Goal: Check status

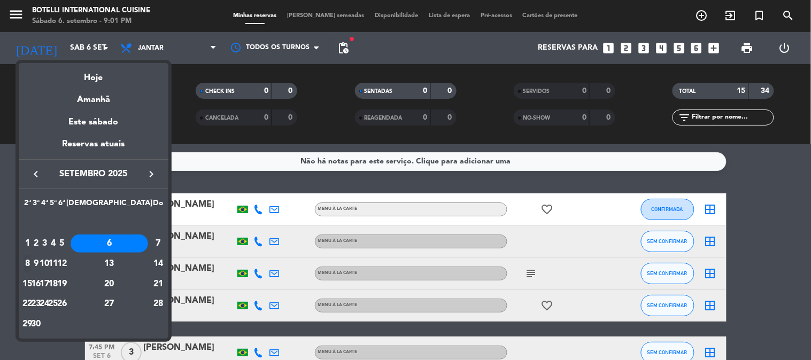
click at [30, 260] on div "8" at bounding box center [28, 264] width 8 height 18
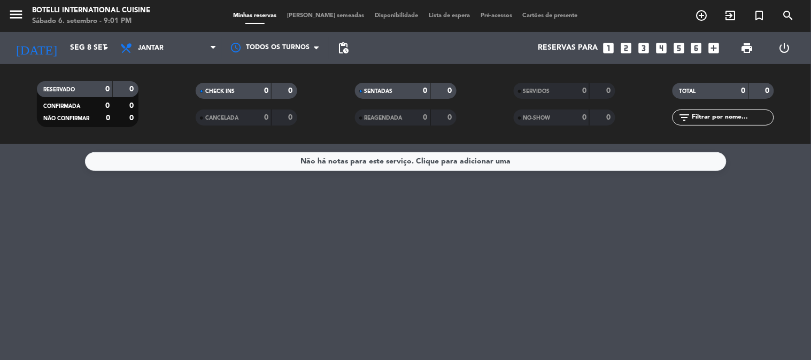
click at [182, 35] on div "Todos os serviços Almoço Jantar Jantar Todos os serviços Almoço Jantar" at bounding box center [168, 48] width 107 height 32
click at [174, 48] on span "Jantar" at bounding box center [168, 48] width 107 height 24
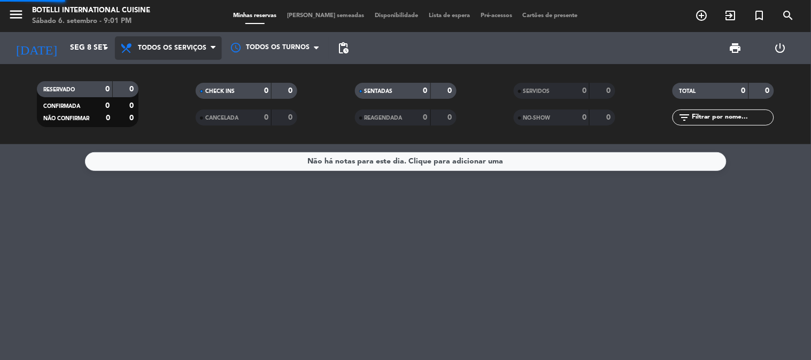
click at [167, 72] on div "menu Botelli International Cuisine Sábado 6. setembro - 9:01 PM Minhas reservas…" at bounding box center [405, 72] width 811 height 144
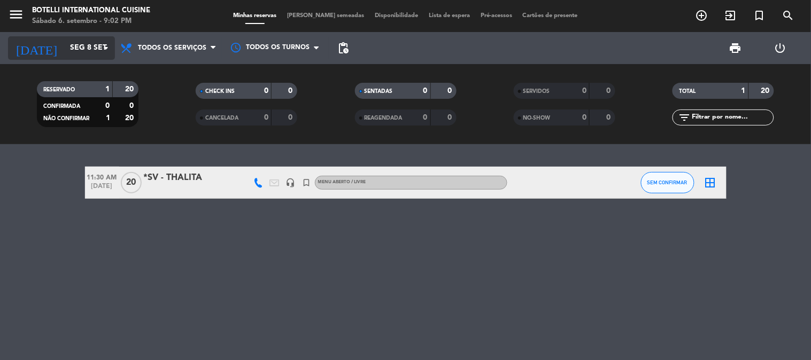
click at [95, 54] on input "Seg 8 set" at bounding box center [116, 47] width 102 height 19
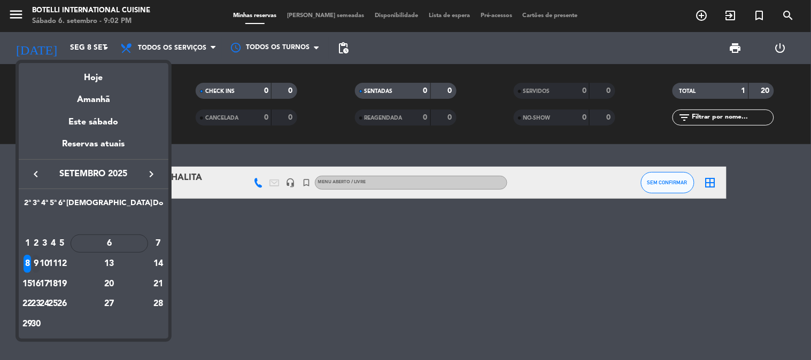
click at [40, 262] on div "9" at bounding box center [36, 264] width 8 height 18
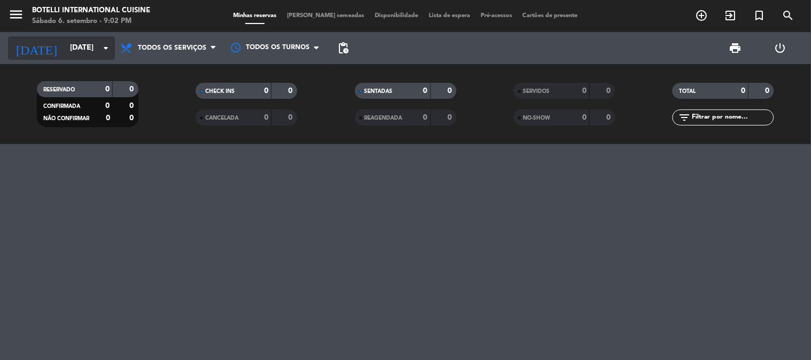
click at [87, 42] on input "[DATE]" at bounding box center [116, 47] width 102 height 19
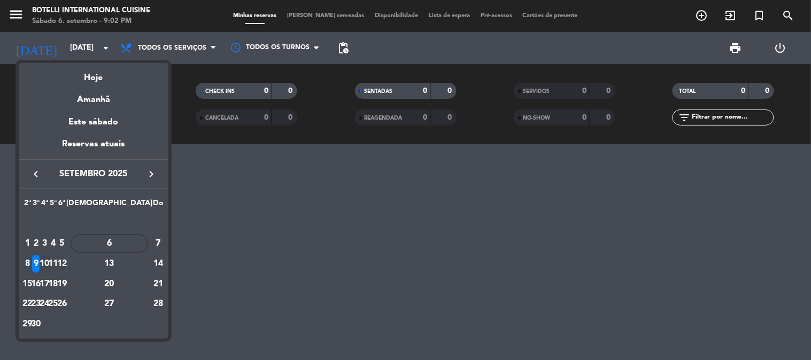
click at [49, 263] on div "10" at bounding box center [45, 264] width 8 height 18
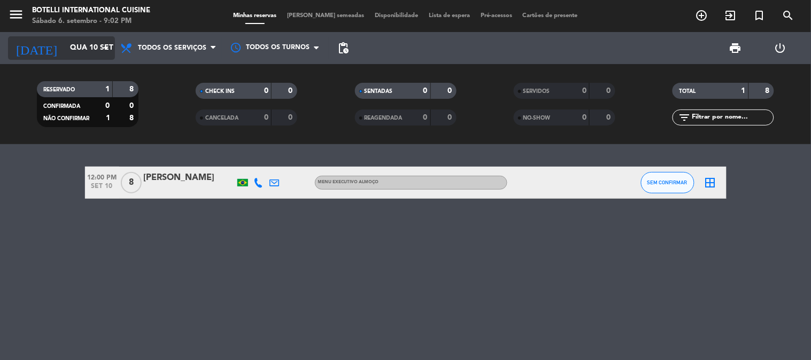
click at [87, 50] on input "Qua 10 set" at bounding box center [116, 47] width 102 height 19
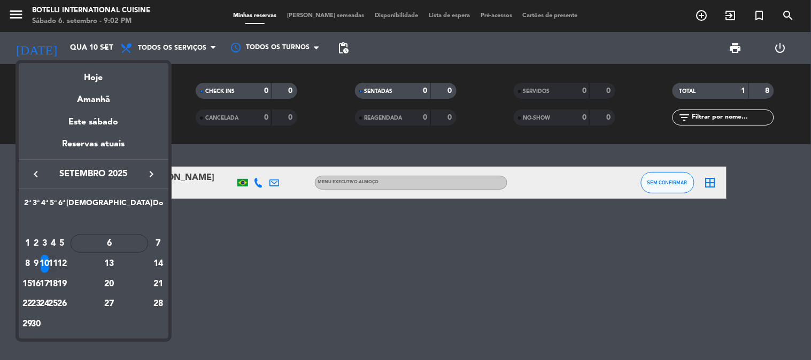
click at [57, 264] on div "11" at bounding box center [53, 264] width 8 height 18
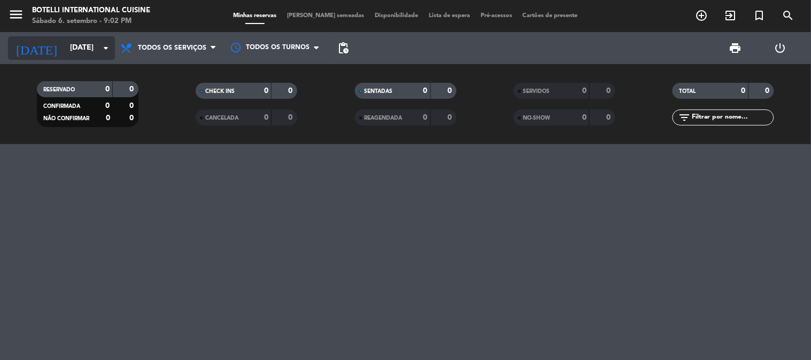
click at [100, 52] on icon "arrow_drop_down" at bounding box center [105, 48] width 13 height 13
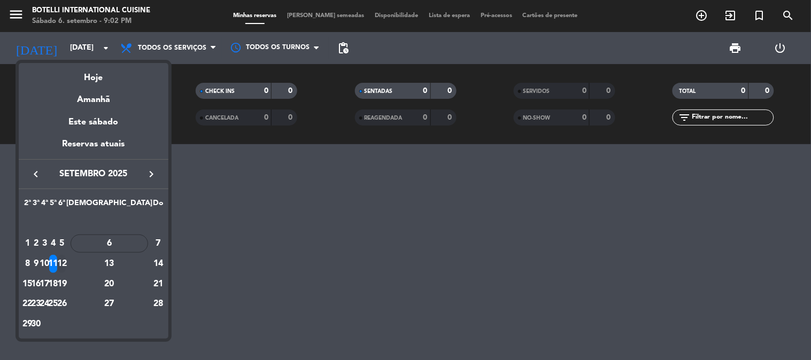
click at [66, 266] on div "12" at bounding box center [62, 264] width 8 height 18
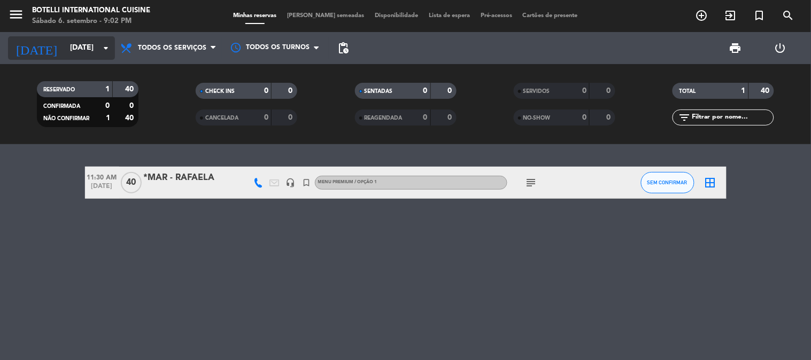
click at [83, 50] on input "[DATE]" at bounding box center [116, 47] width 102 height 19
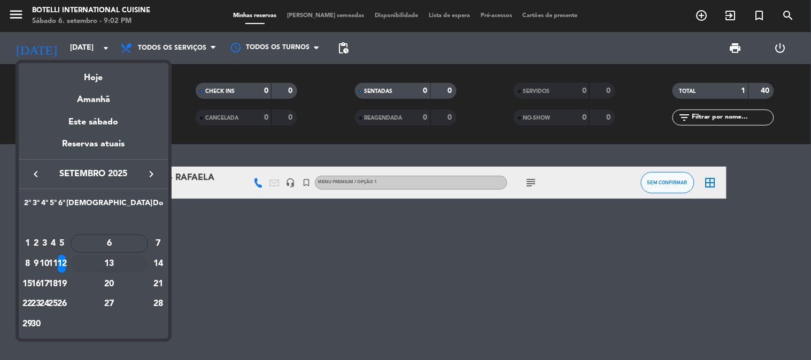
click at [133, 263] on div "13" at bounding box center [109, 264] width 77 height 18
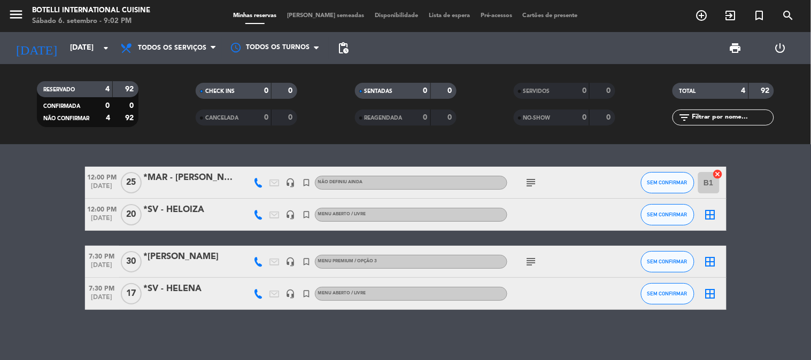
click at [535, 258] on icon "subject" at bounding box center [531, 261] width 13 height 13
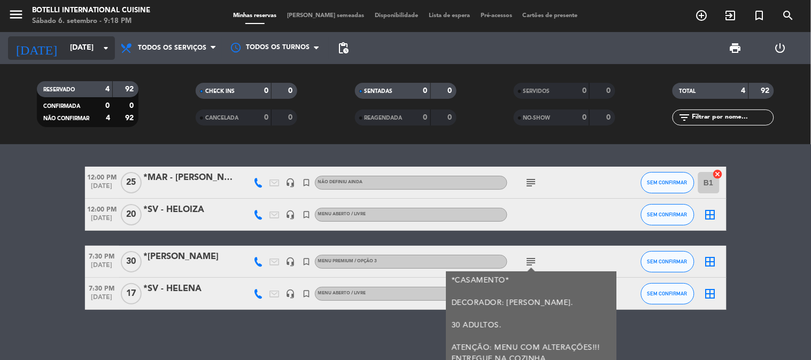
click at [67, 48] on input "[DATE]" at bounding box center [116, 47] width 102 height 19
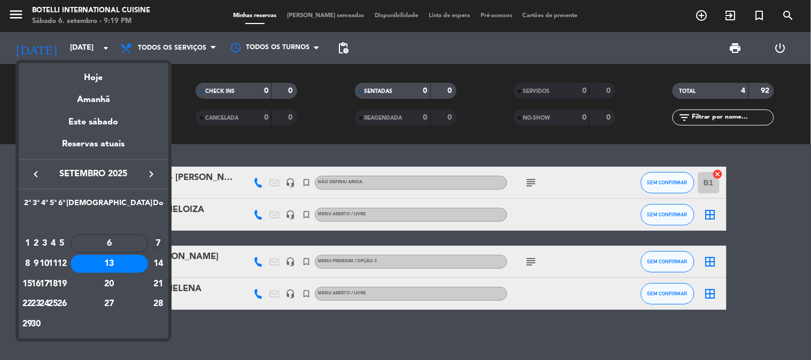
click at [158, 240] on div "7" at bounding box center [158, 244] width 11 height 18
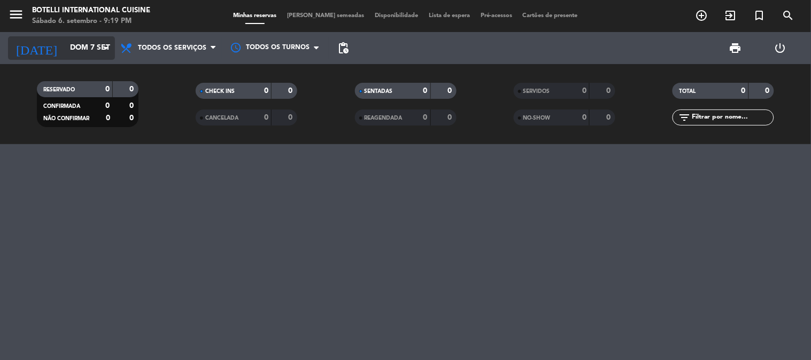
click at [65, 52] on input "Dom 7 set" at bounding box center [116, 47] width 102 height 19
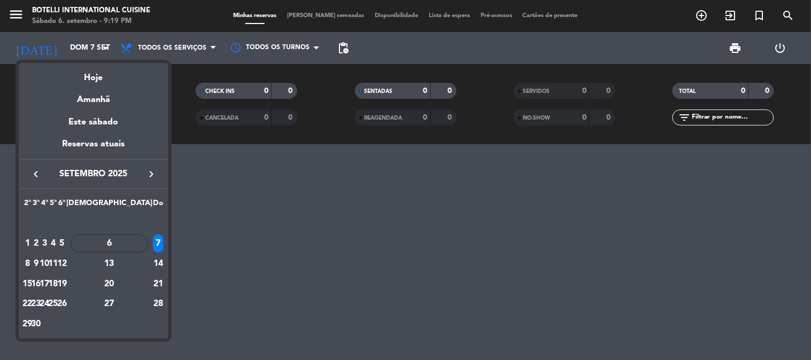
click at [32, 262] on div "8" at bounding box center [28, 264] width 8 height 18
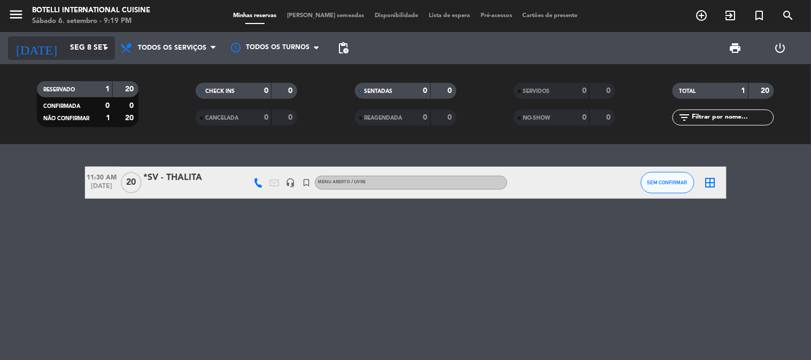
click at [65, 49] on input "Seg 8 set" at bounding box center [116, 47] width 102 height 19
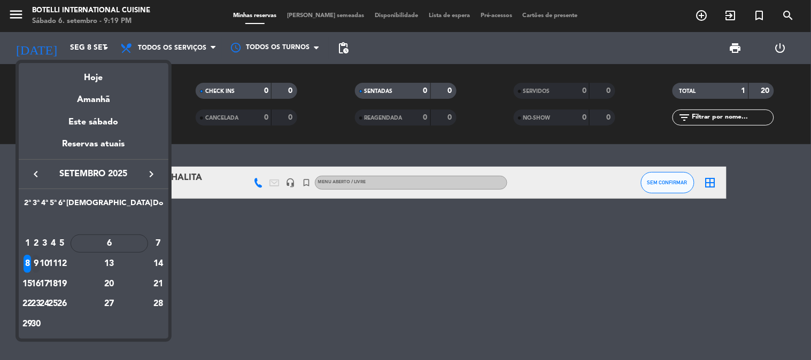
click at [40, 268] on div "9" at bounding box center [36, 264] width 8 height 18
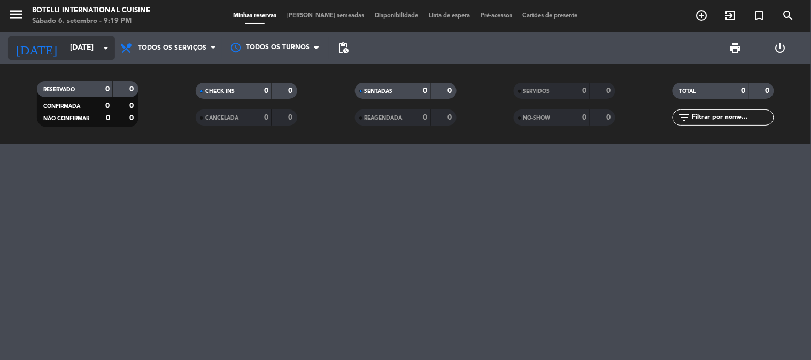
click at [77, 54] on input "[DATE]" at bounding box center [116, 47] width 102 height 19
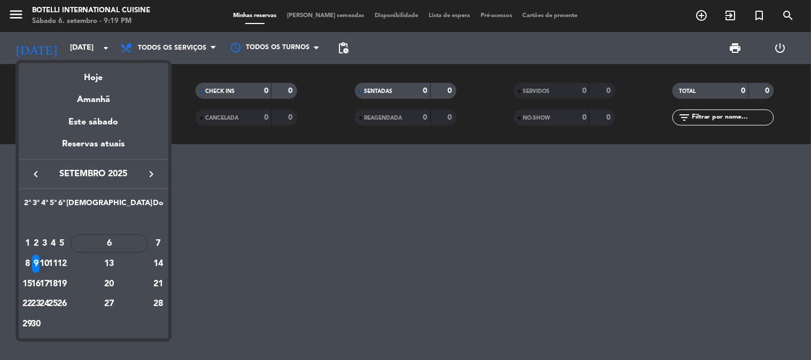
click at [49, 261] on div "10" at bounding box center [45, 264] width 8 height 18
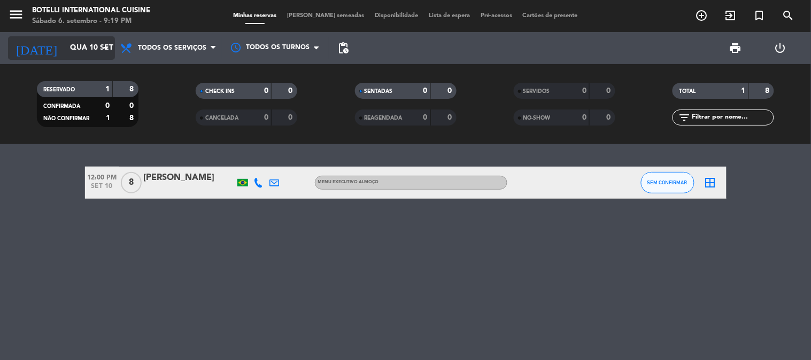
click at [72, 50] on input "Qua 10 set" at bounding box center [116, 47] width 102 height 19
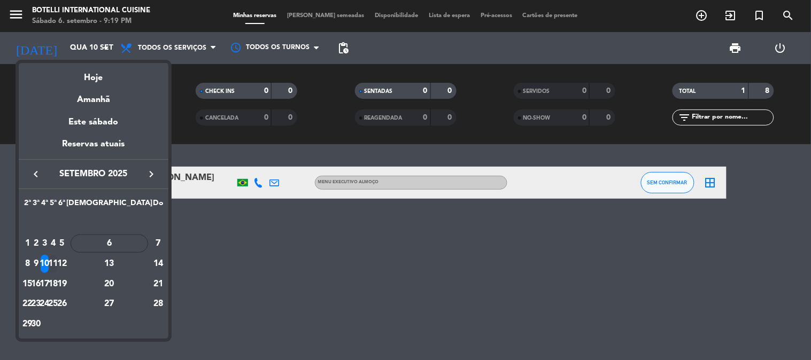
click at [57, 259] on div "11" at bounding box center [53, 264] width 8 height 18
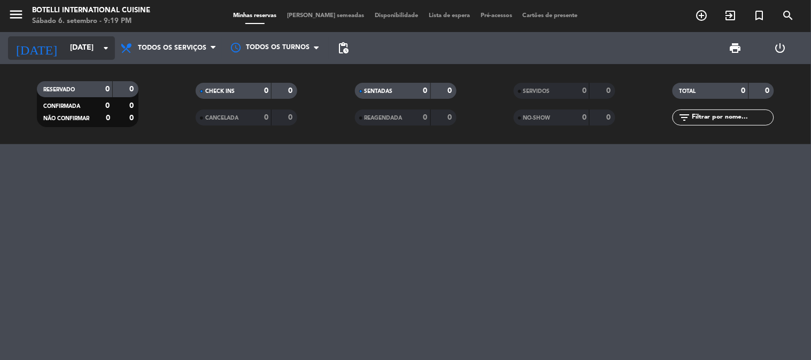
click at [94, 47] on input "[DATE]" at bounding box center [116, 47] width 102 height 19
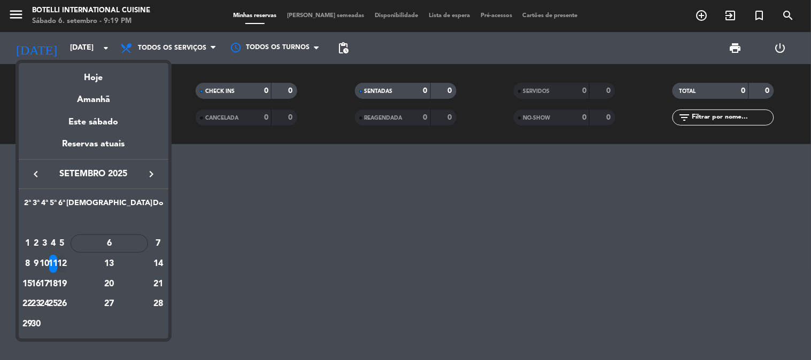
click at [66, 263] on div "12" at bounding box center [62, 264] width 8 height 18
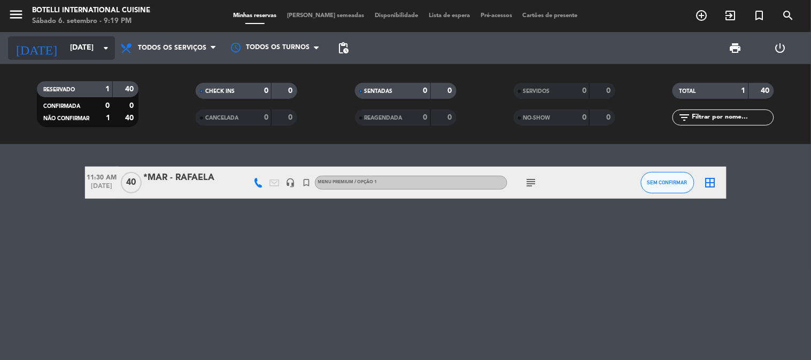
click at [65, 48] on input "[DATE]" at bounding box center [116, 47] width 102 height 19
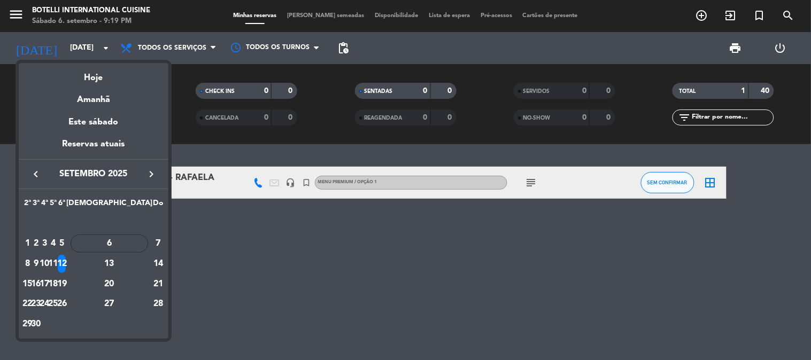
click at [212, 260] on div at bounding box center [405, 180] width 811 height 360
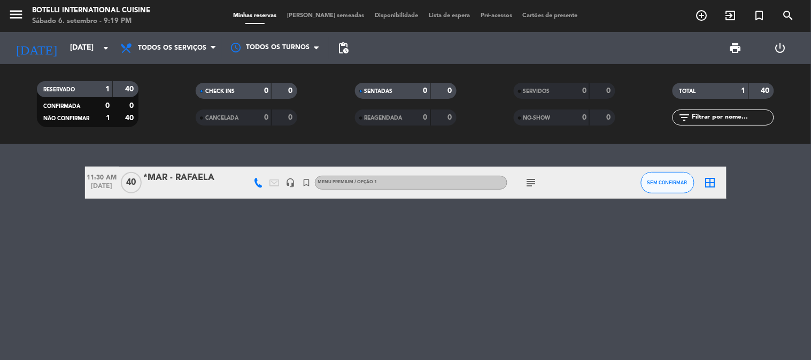
click at [535, 183] on icon "subject" at bounding box center [531, 182] width 13 height 13
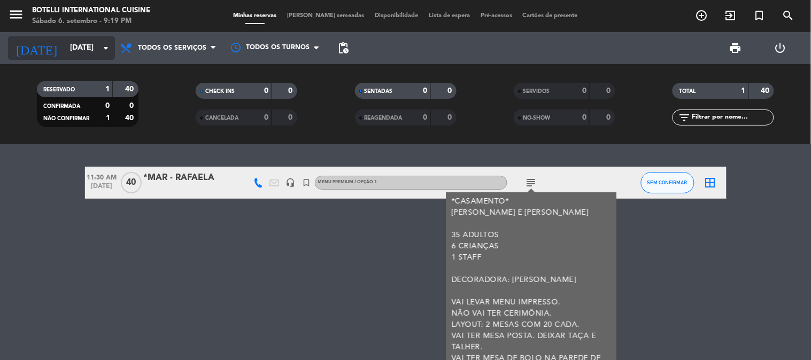
click at [98, 45] on input "[DATE]" at bounding box center [116, 47] width 102 height 19
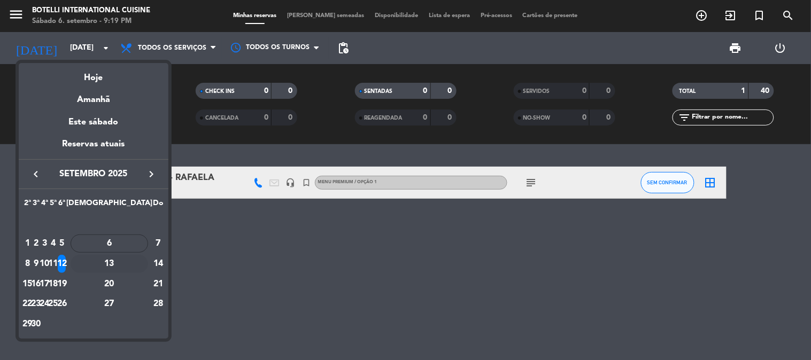
click at [134, 261] on div "13" at bounding box center [109, 264] width 77 height 18
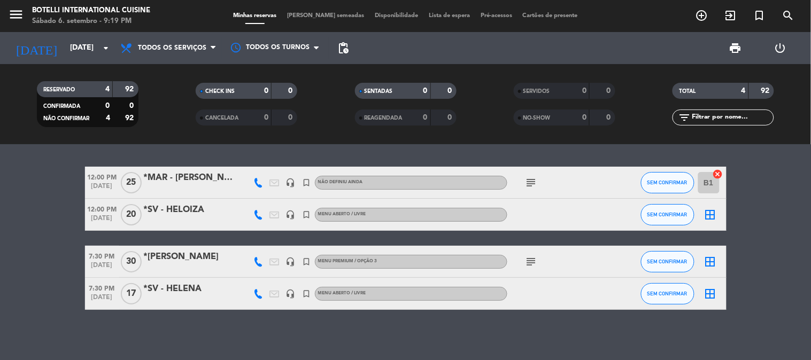
click at [527, 180] on icon "subject" at bounding box center [531, 182] width 13 height 13
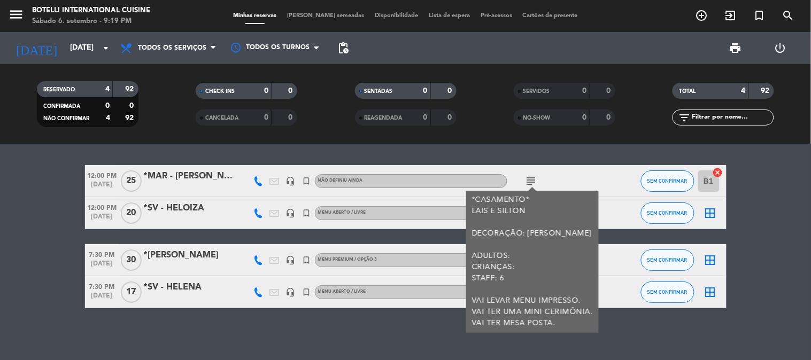
scroll to position [3, 0]
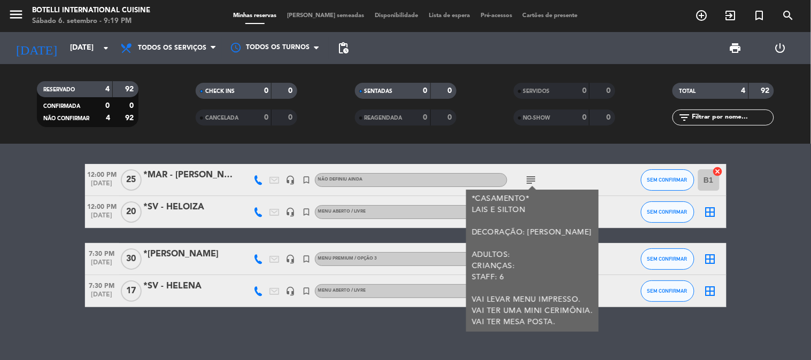
click at [535, 263] on div "*CASAMENTO* LAIS E [PERSON_NAME] DECORAÇÃO: [PERSON_NAME] ADULTOS: CRIANÇAS: ST…" at bounding box center [531, 260] width 121 height 135
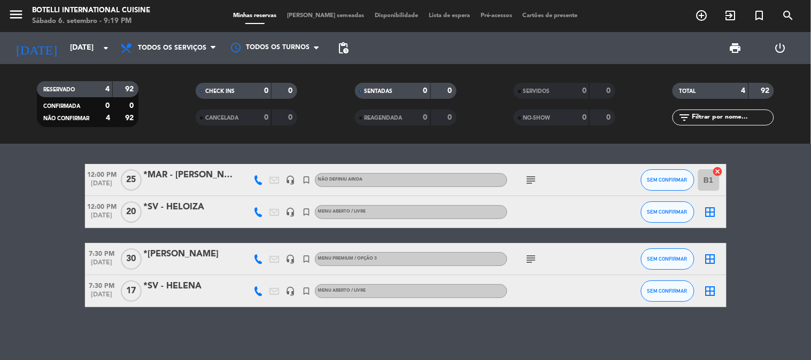
click at [526, 258] on icon "subject" at bounding box center [531, 259] width 13 height 13
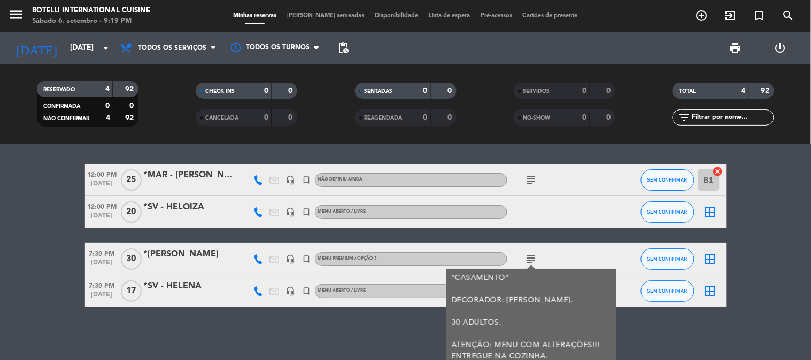
click at [573, 236] on div "12:00 PM [DATE] *MAR - LAIS ARRUDA headset_mic turned_in_not NÃO DEFINIU AINDA …" at bounding box center [405, 235] width 641 height 143
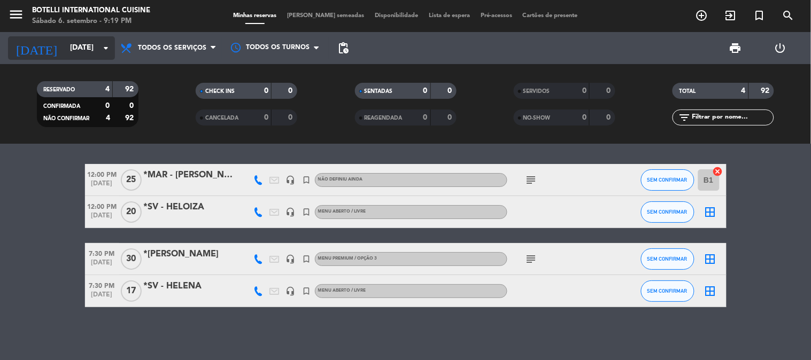
click at [78, 41] on input "[DATE]" at bounding box center [116, 47] width 102 height 19
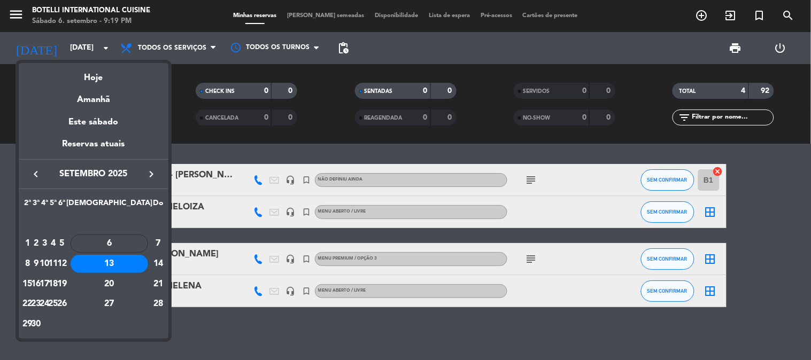
click at [156, 264] on div "14" at bounding box center [158, 264] width 11 height 18
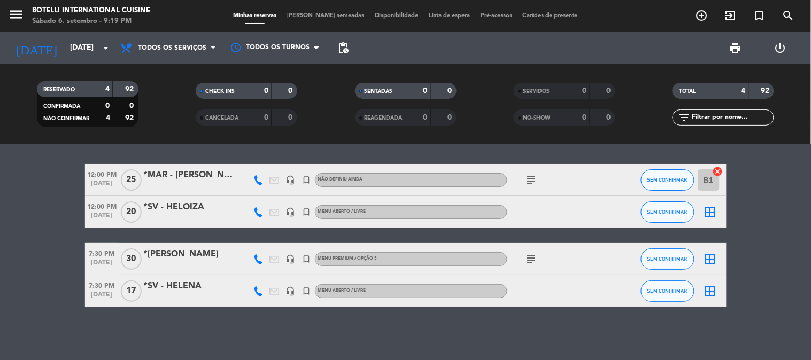
type input "[DATE]"
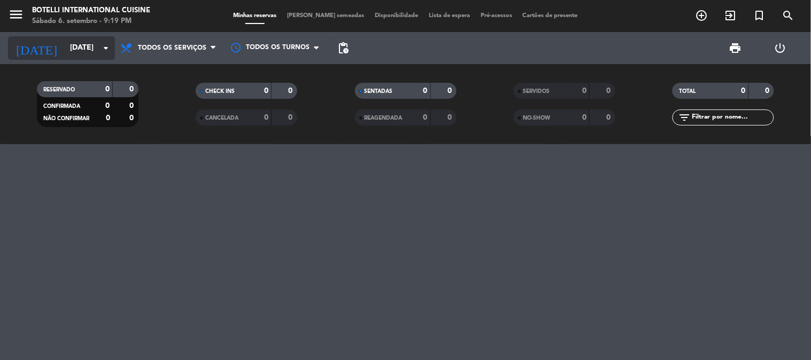
click at [65, 48] on input "[DATE]" at bounding box center [116, 47] width 102 height 19
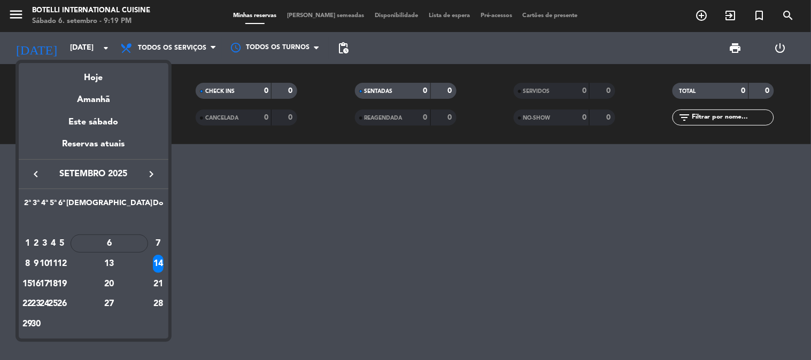
click at [269, 276] on div at bounding box center [405, 180] width 811 height 360
